Goal: Task Accomplishment & Management: Manage account settings

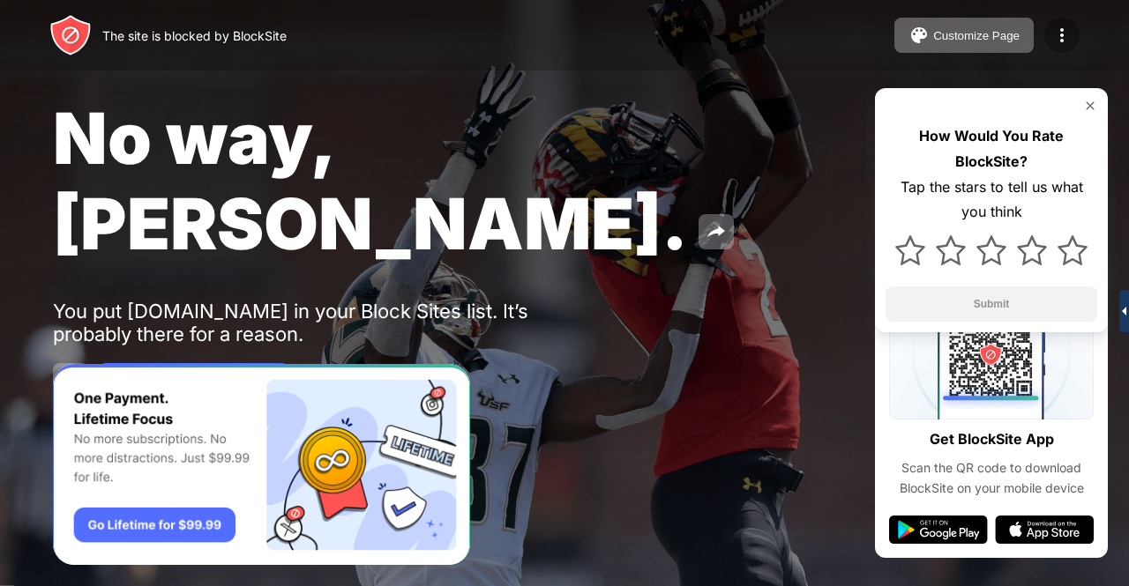
click at [1065, 36] on img at bounding box center [1061, 35] width 21 height 21
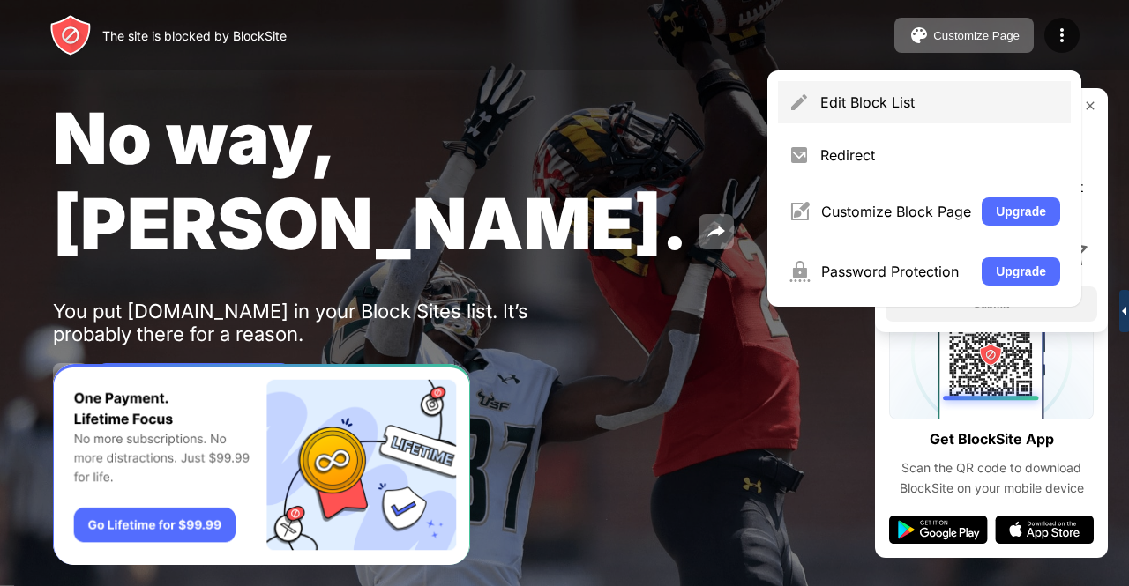
click at [936, 101] on div "Edit Block List" at bounding box center [940, 102] width 240 height 18
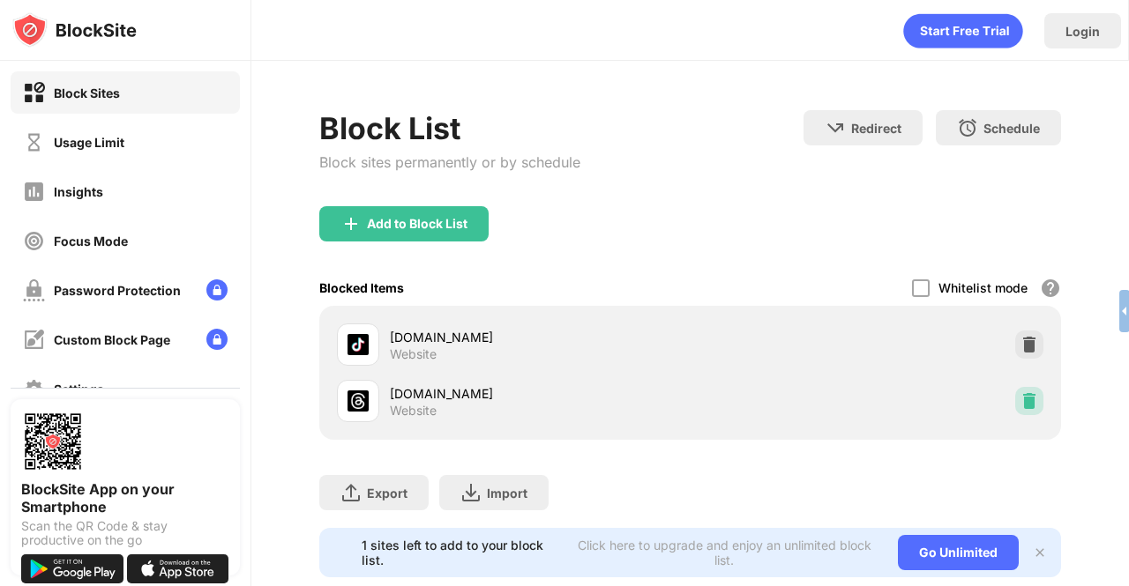
click at [1023, 394] on img at bounding box center [1029, 401] width 18 height 18
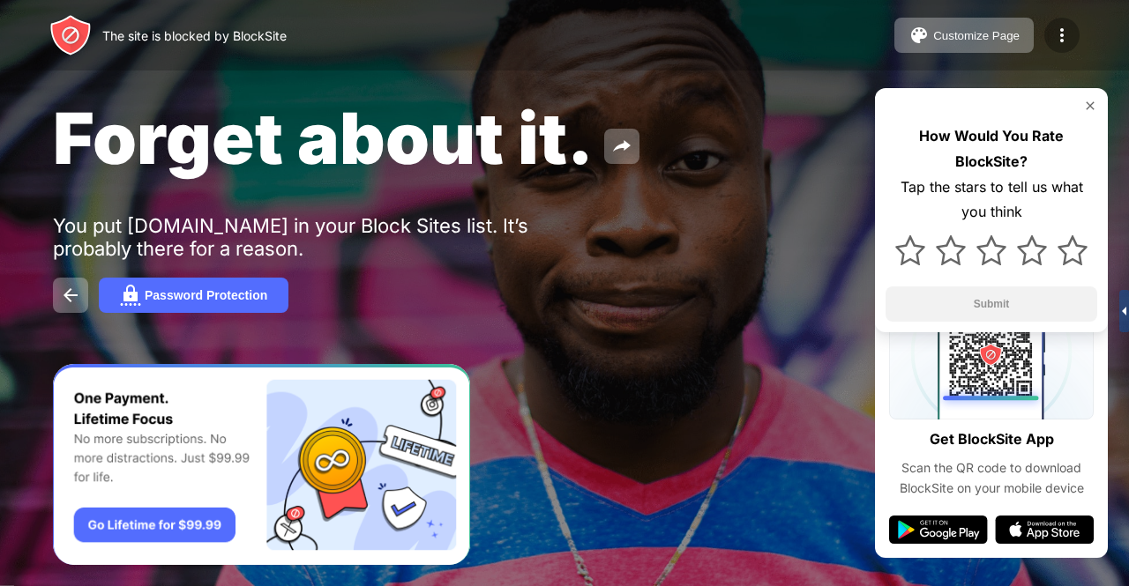
click at [1062, 30] on img at bounding box center [1061, 35] width 21 height 21
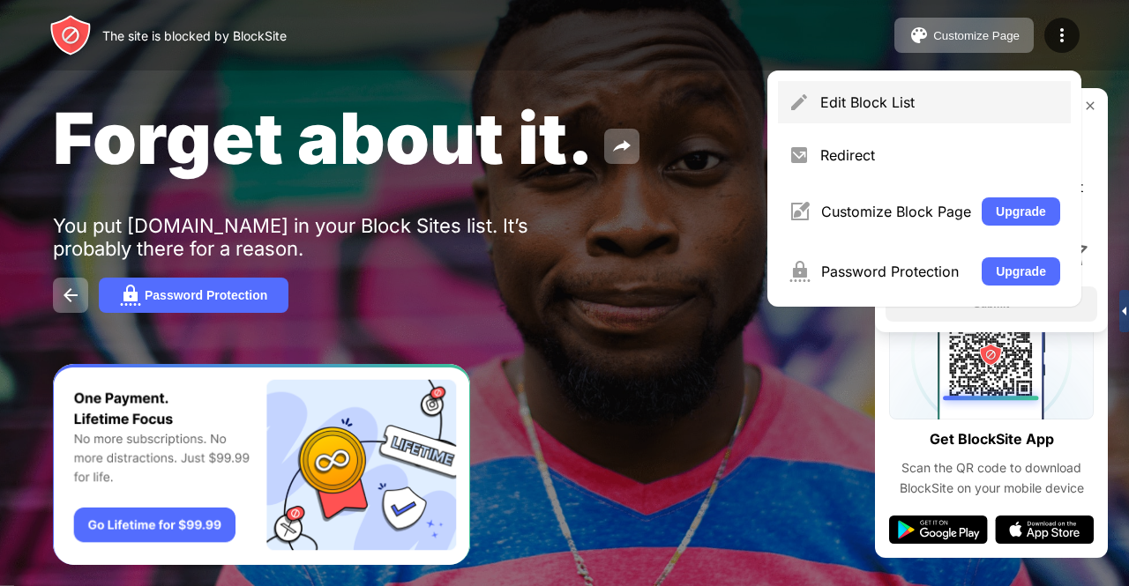
click at [862, 122] on div "Edit Block List" at bounding box center [924, 102] width 293 height 42
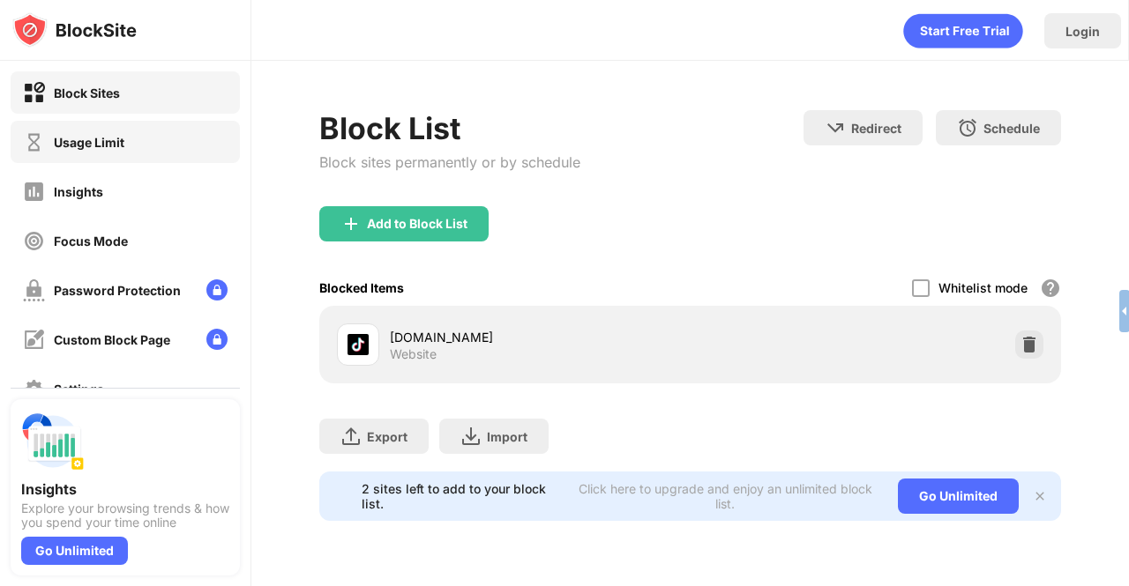
click at [93, 154] on div "Usage Limit" at bounding box center [125, 142] width 229 height 42
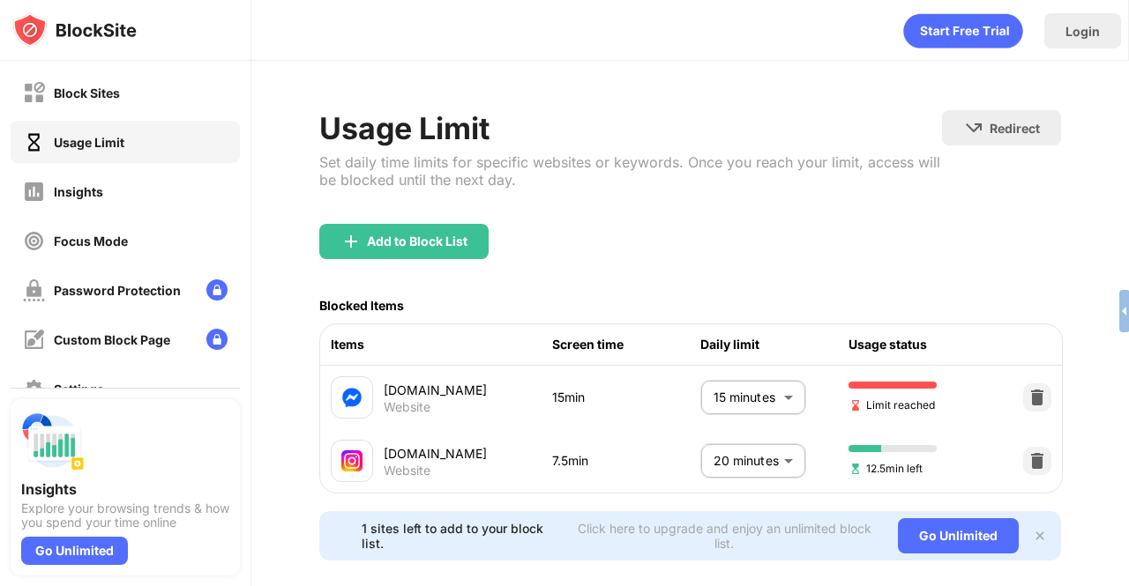
click at [762, 395] on body "Block Sites Usage Limit Insights Focus Mode Password Protection Custom Block Pa…" at bounding box center [564, 293] width 1129 height 586
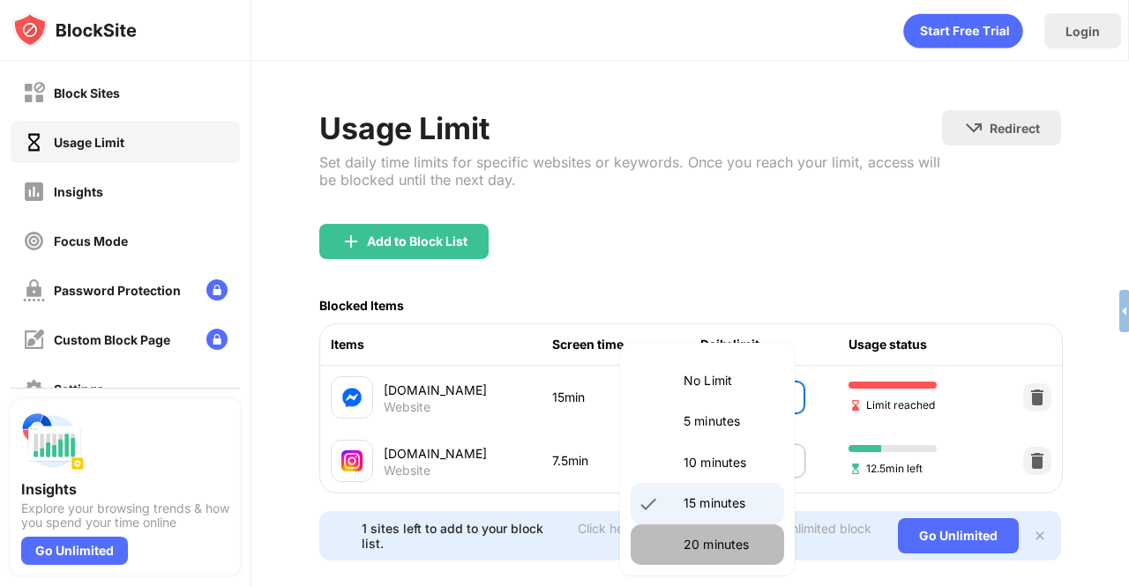
click at [711, 555] on li "20 minutes" at bounding box center [706, 545] width 153 height 41
type input "**"
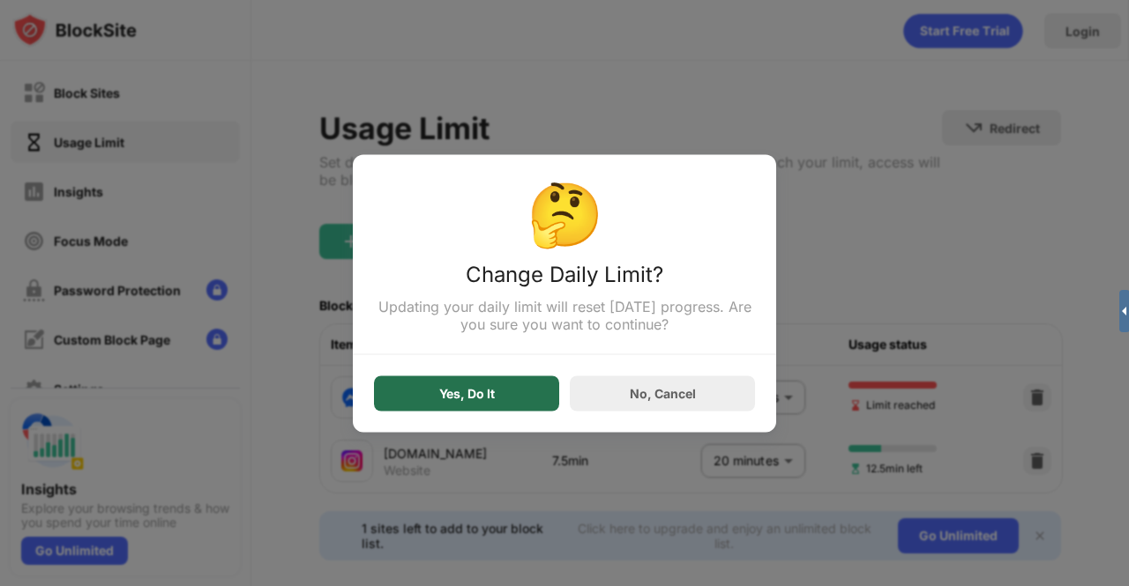
click at [460, 395] on div "Yes, Do It" at bounding box center [467, 393] width 56 height 14
